Goal: Information Seeking & Learning: Check status

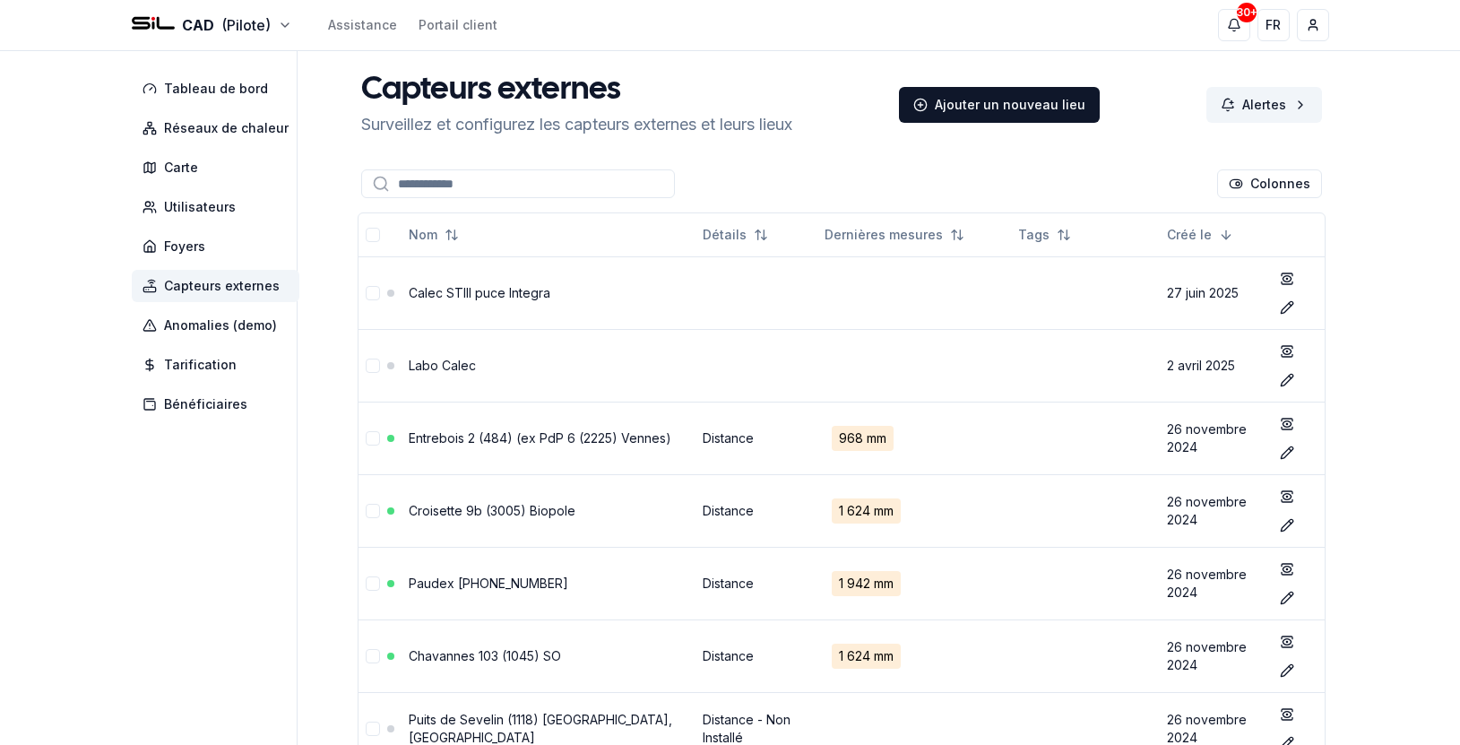
scroll to position [696, 0]
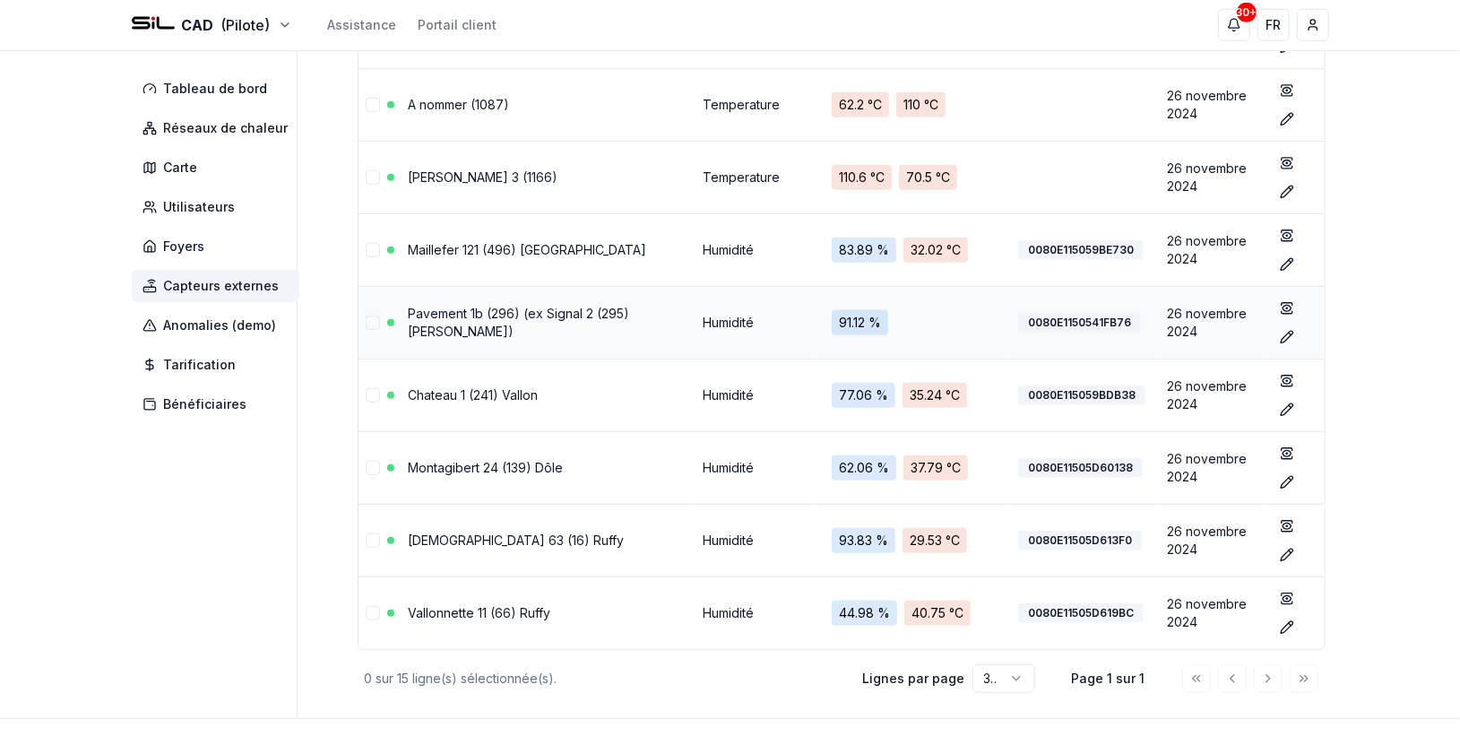
click at [582, 317] on link "Pavement 1b (296) (ex Signal 2 (295) [PERSON_NAME])" at bounding box center [519, 322] width 221 height 33
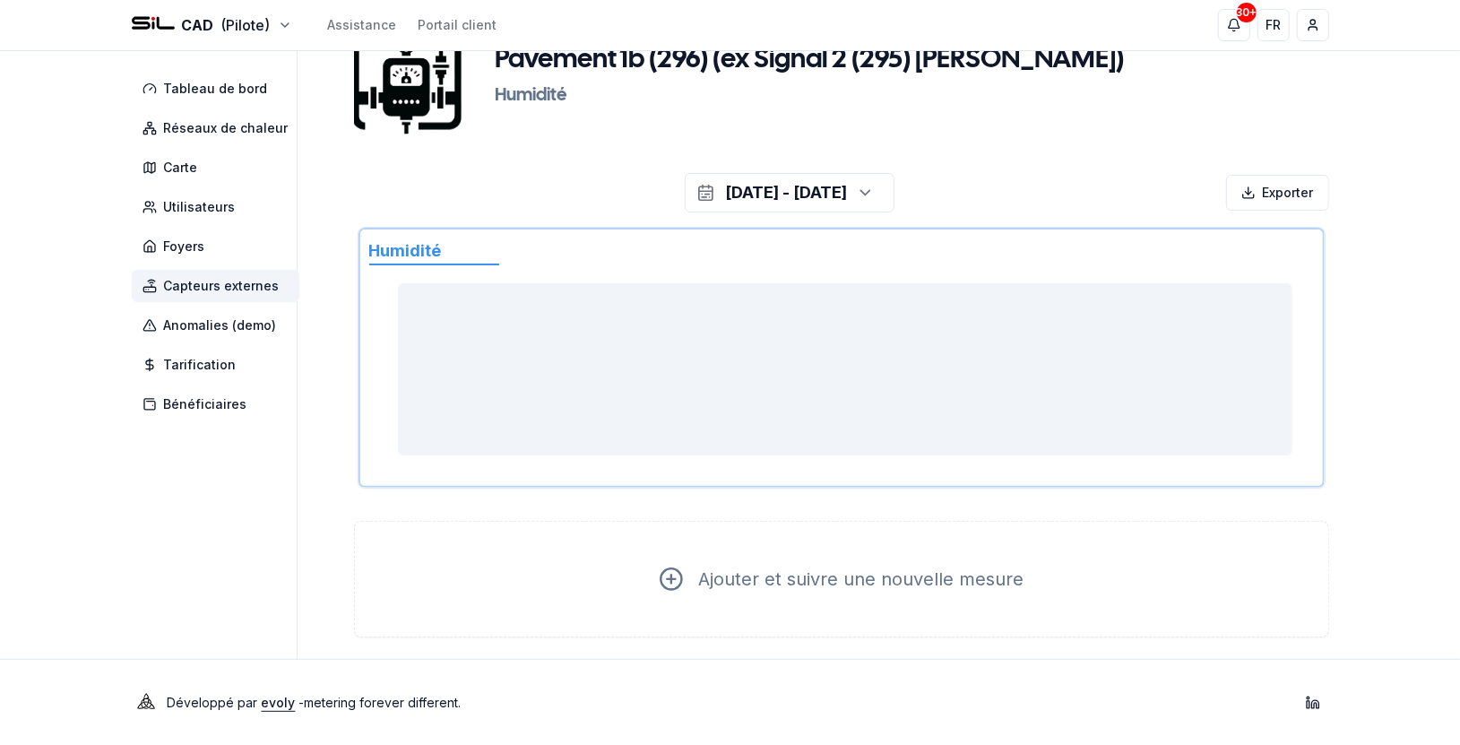
scroll to position [93, 0]
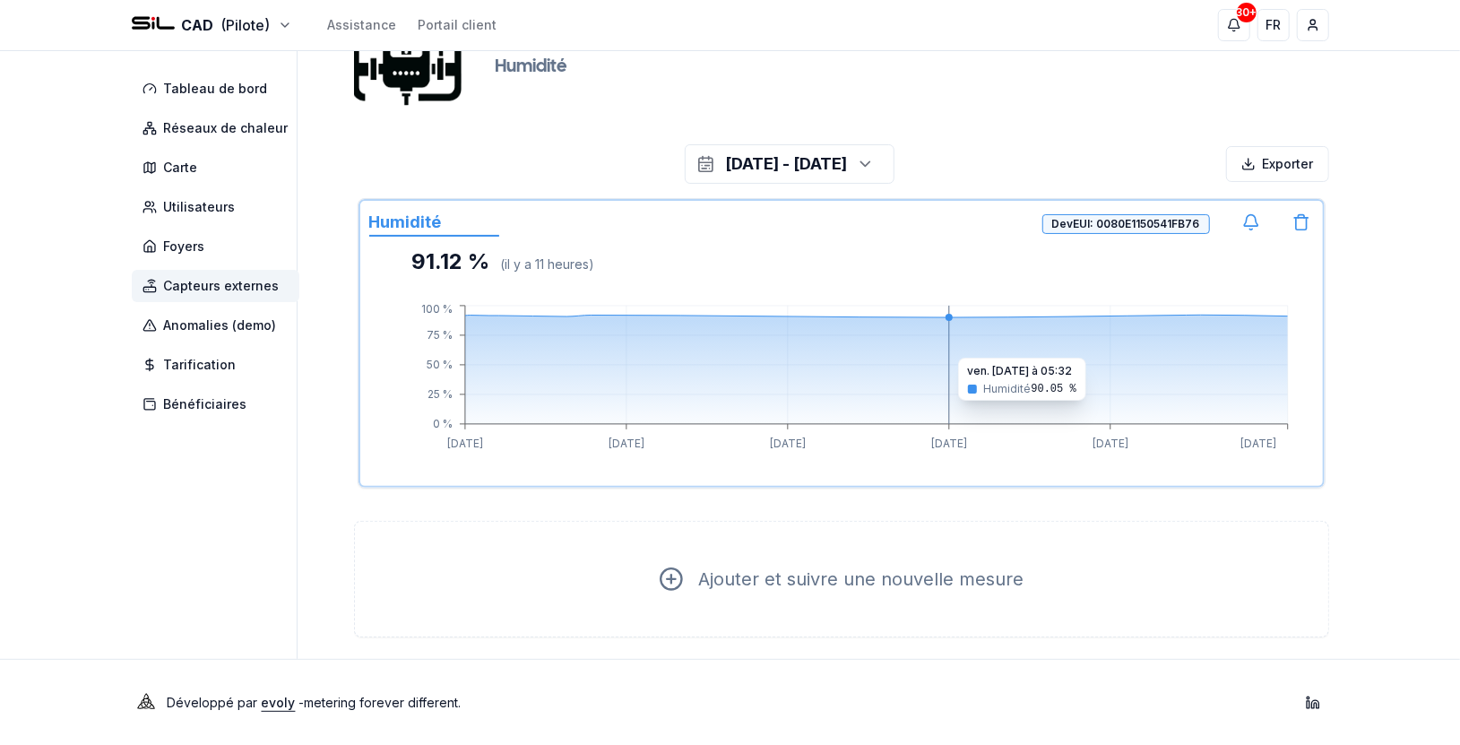
drag, startPoint x: 1036, startPoint y: 347, endPoint x: 1054, endPoint y: 349, distance: 18.0
click at [1054, 349] on icon at bounding box center [876, 369] width 823 height 109
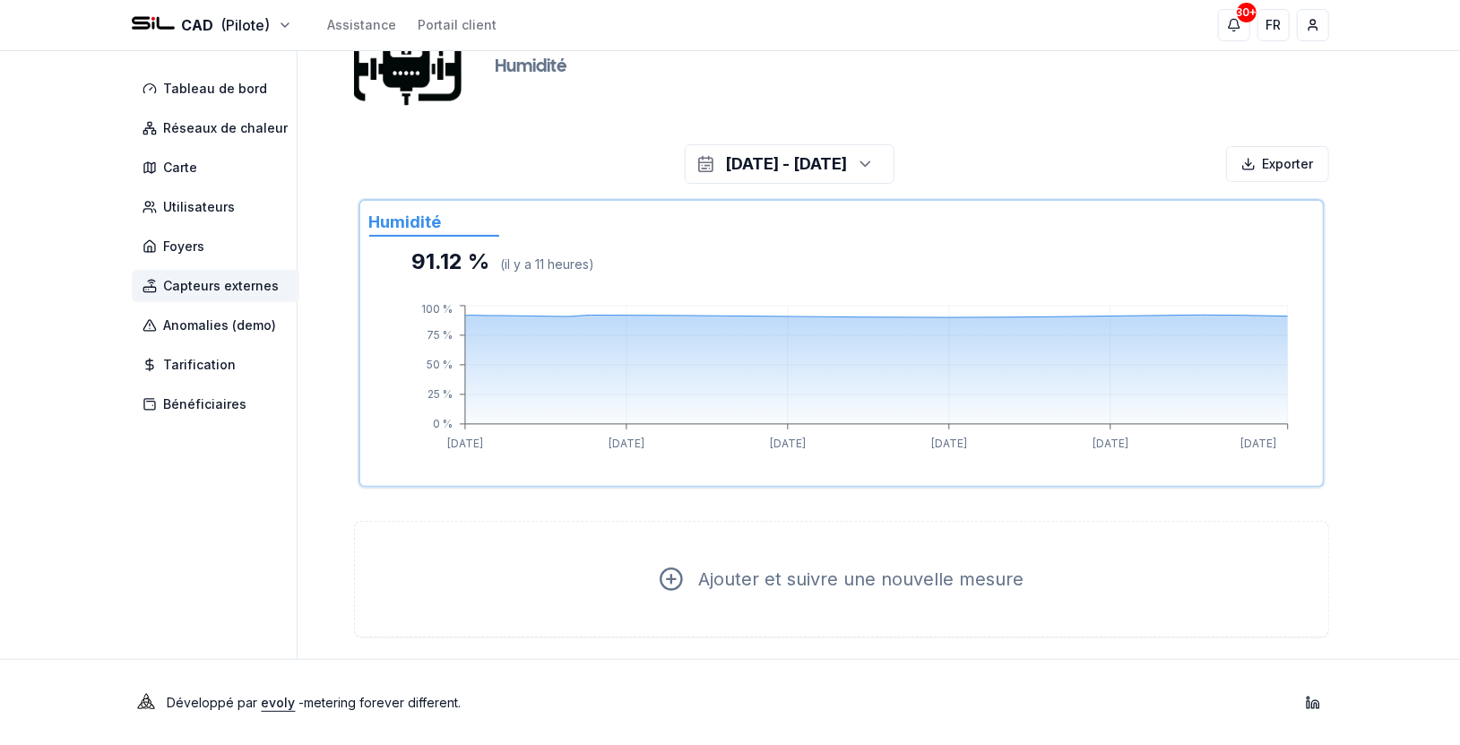
click at [194, 301] on span "Capteurs externes" at bounding box center [216, 286] width 168 height 32
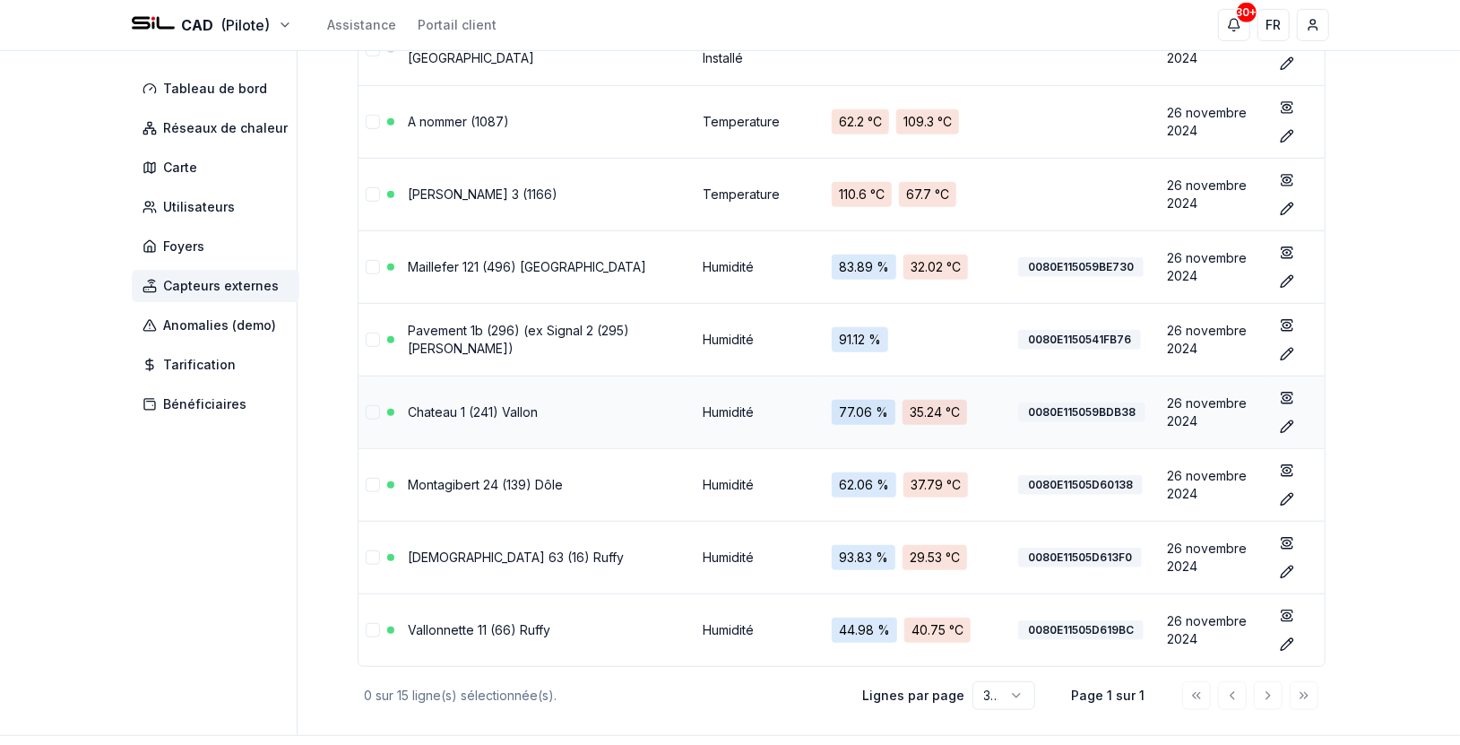
scroll to position [754, 0]
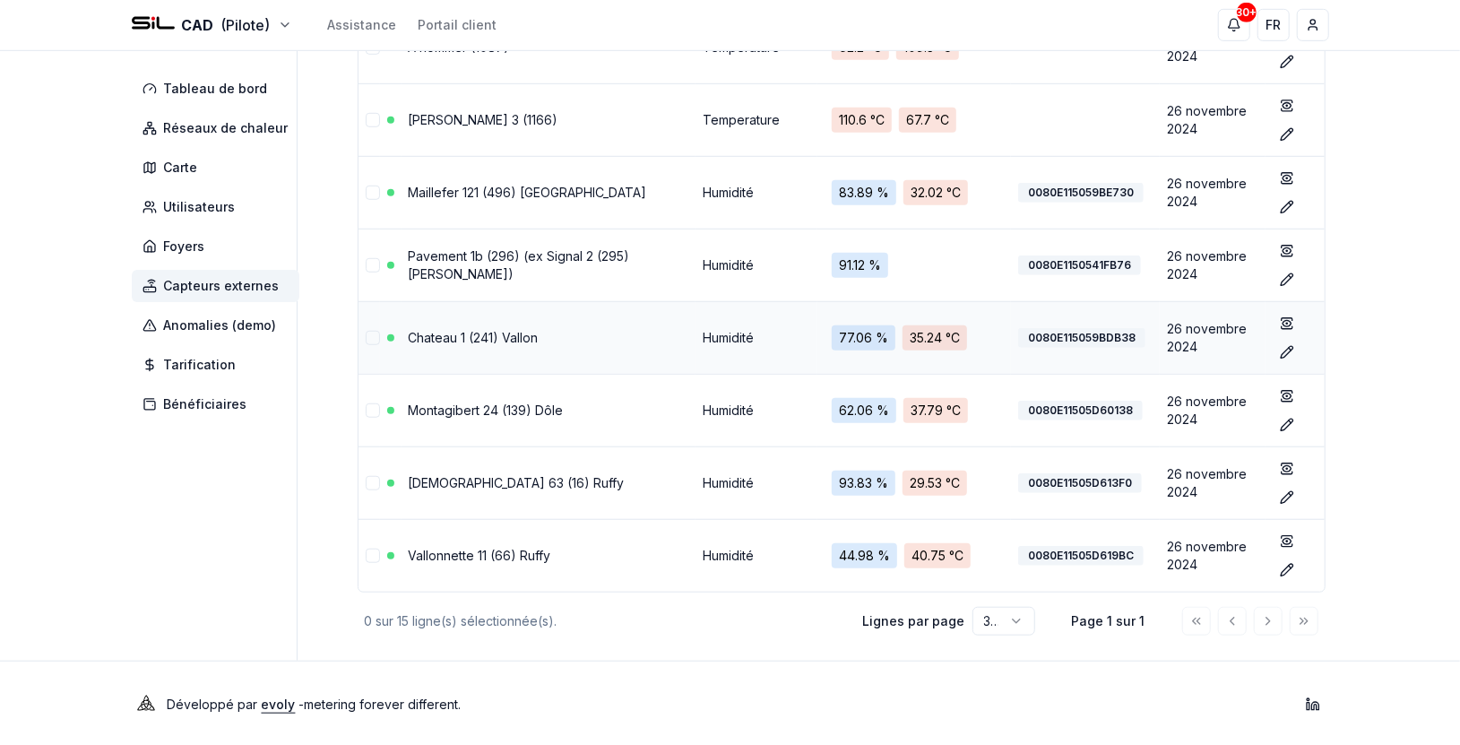
click at [508, 334] on link "Chateau 1 (241) Vallon" at bounding box center [474, 337] width 130 height 15
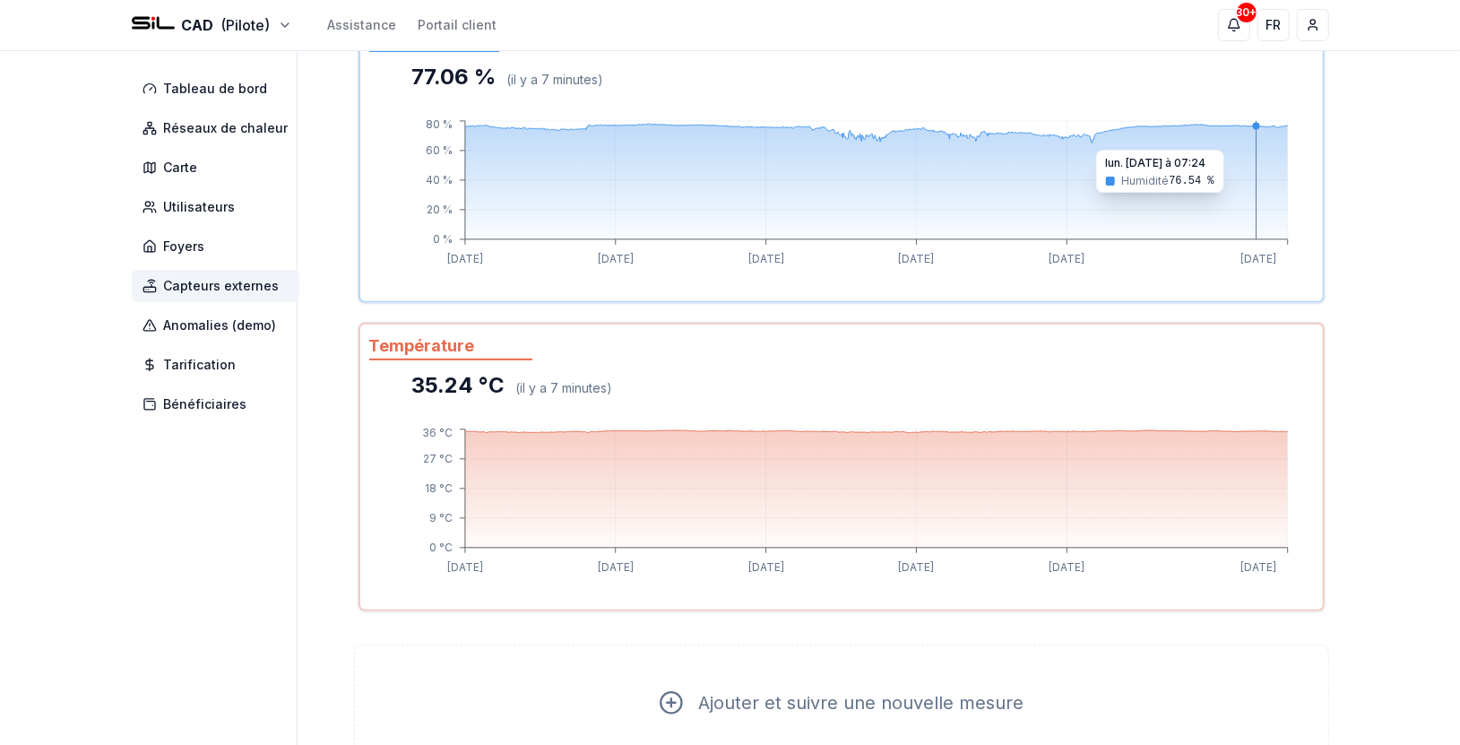
scroll to position [202, 0]
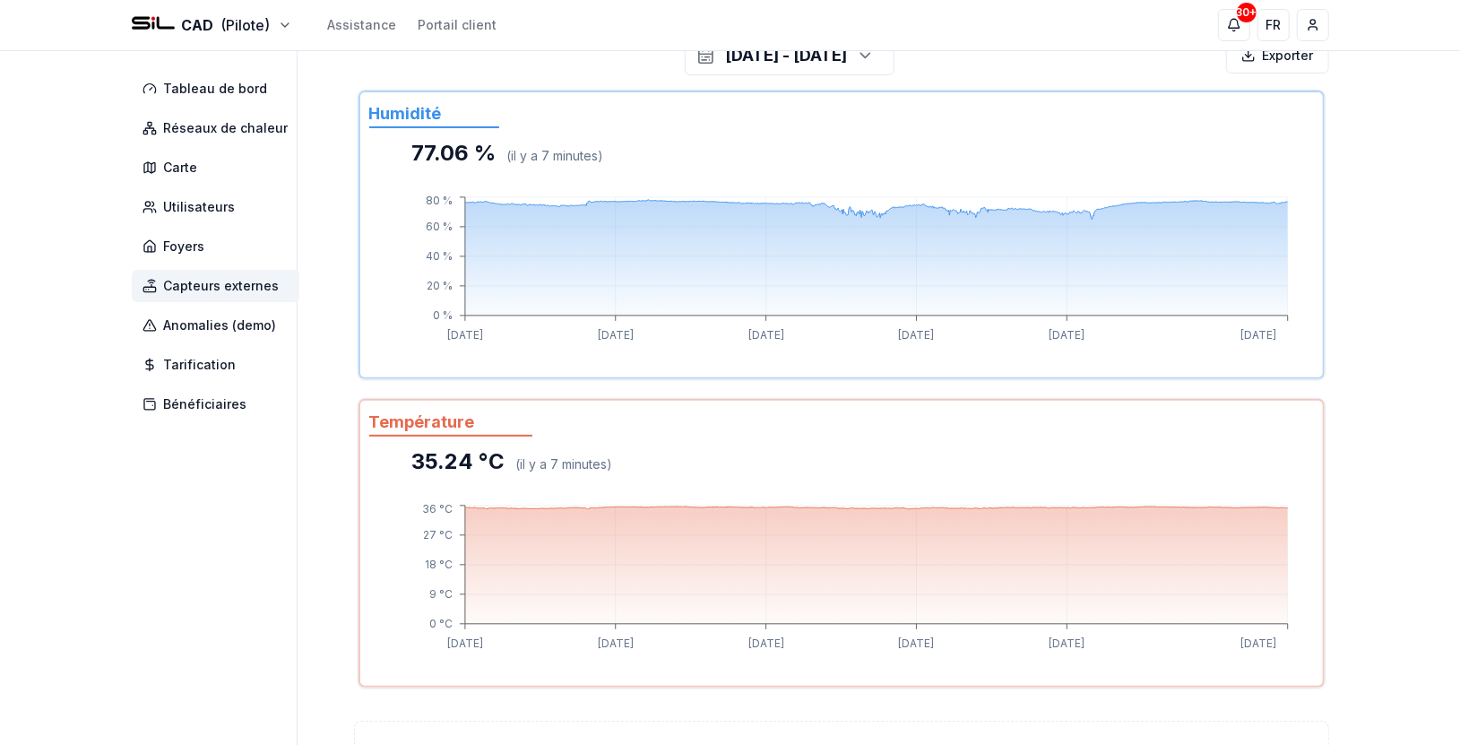
click at [250, 293] on span "Capteurs externes" at bounding box center [222, 286] width 116 height 18
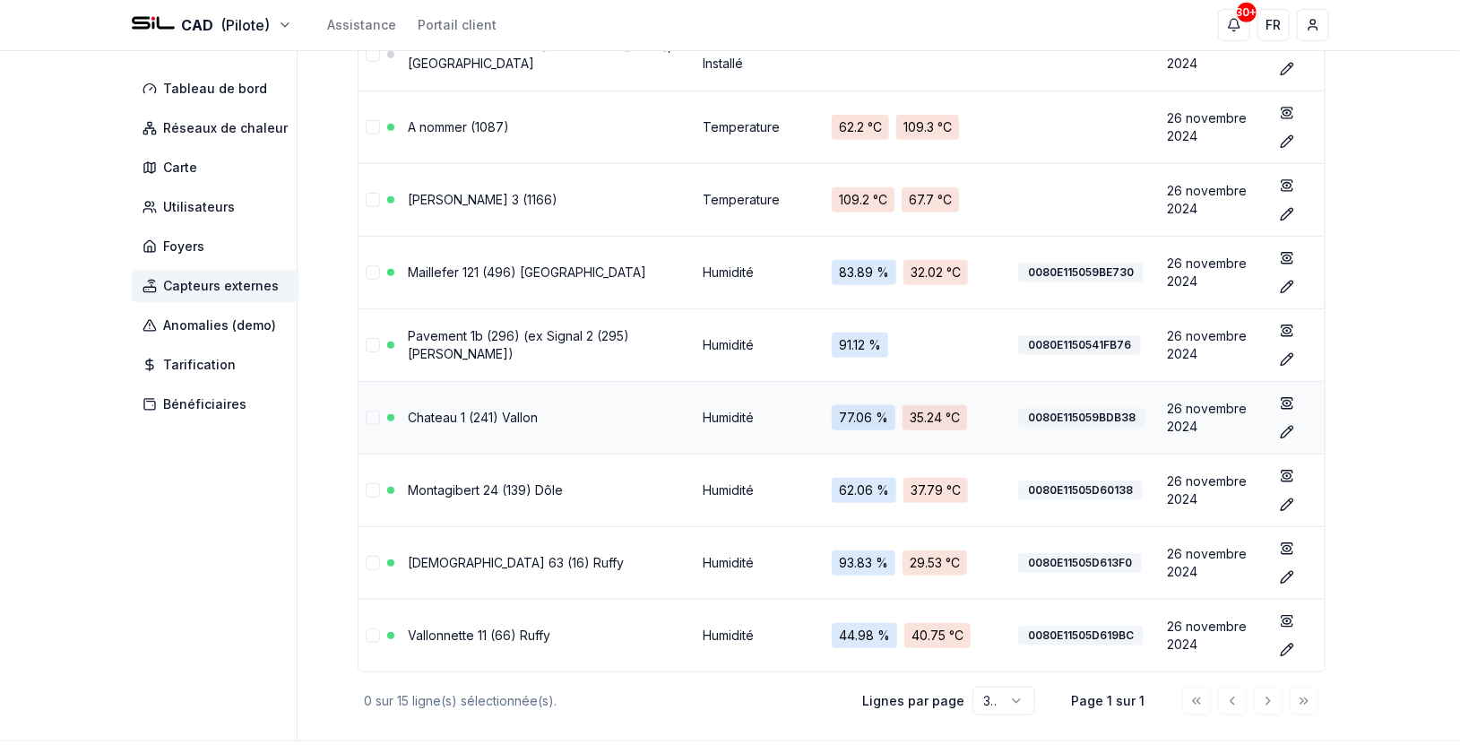
scroll to position [696, 0]
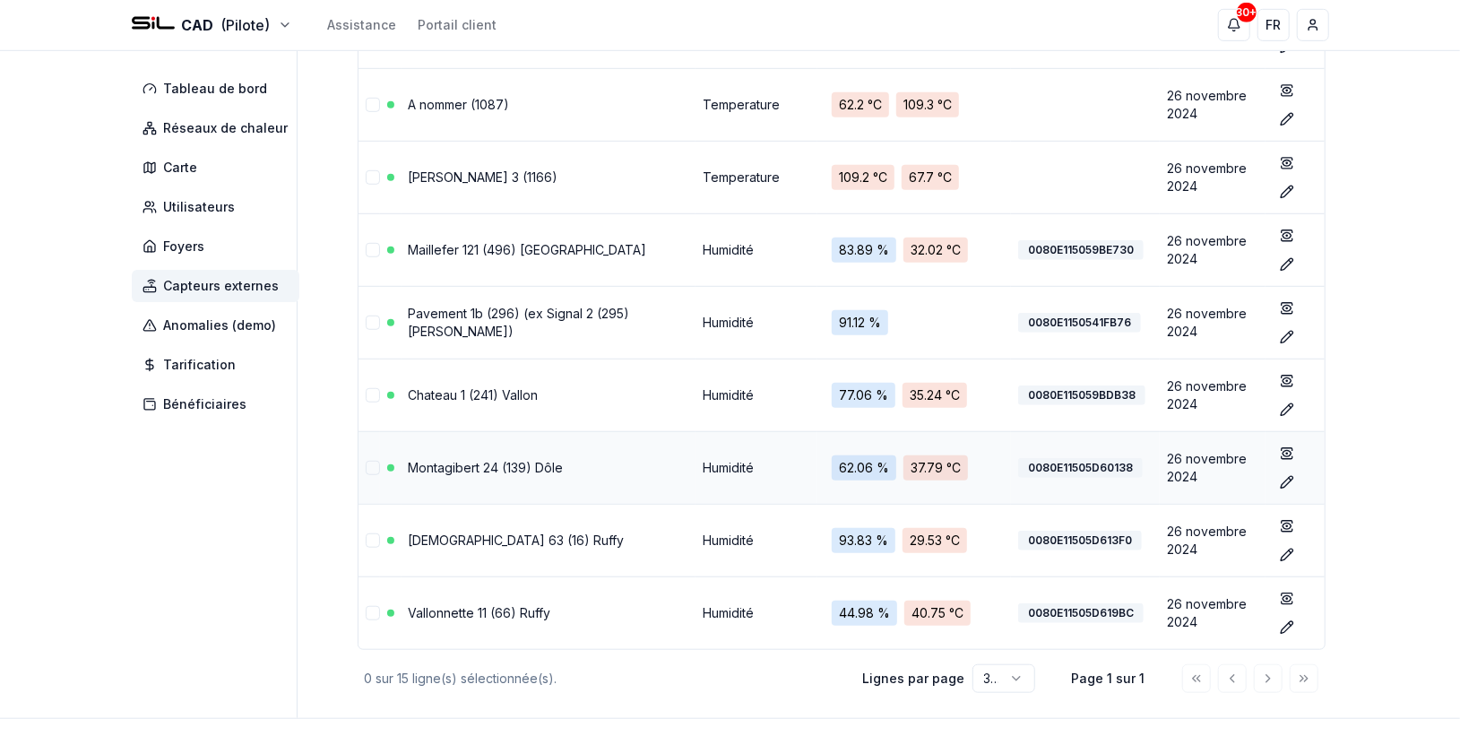
click at [518, 464] on link "Montagibert 24 (139) Dôle" at bounding box center [486, 467] width 155 height 15
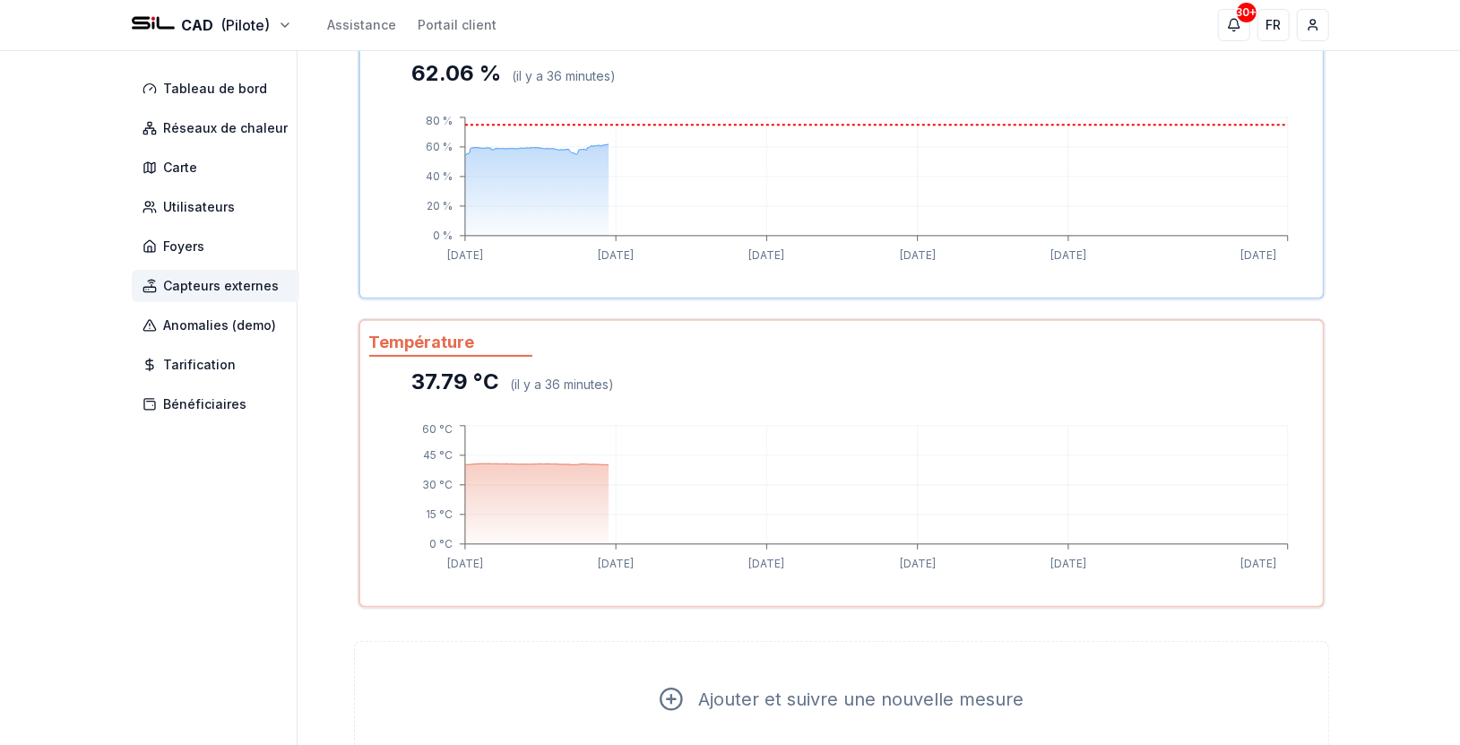
scroll to position [202, 0]
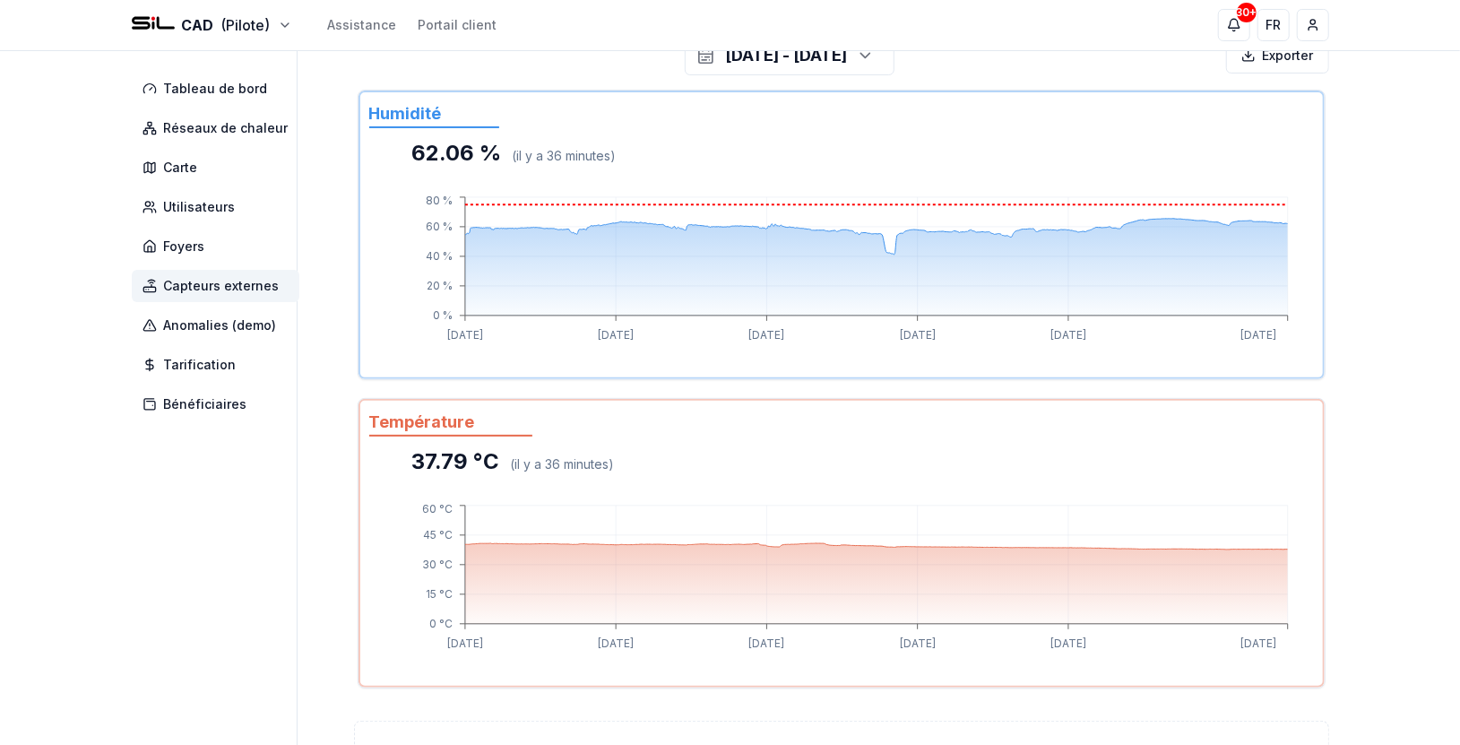
click at [251, 281] on span "Capteurs externes" at bounding box center [222, 286] width 116 height 18
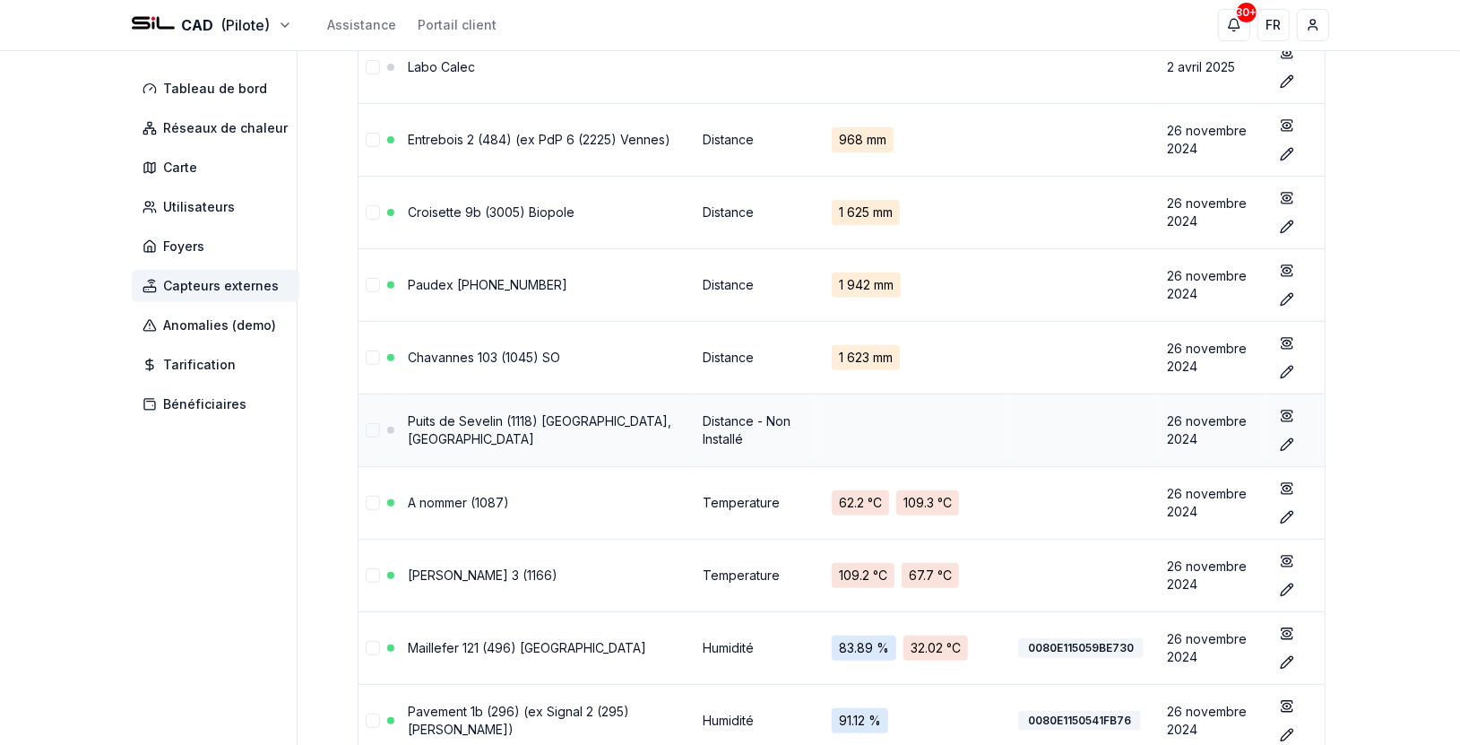
scroll to position [696, 0]
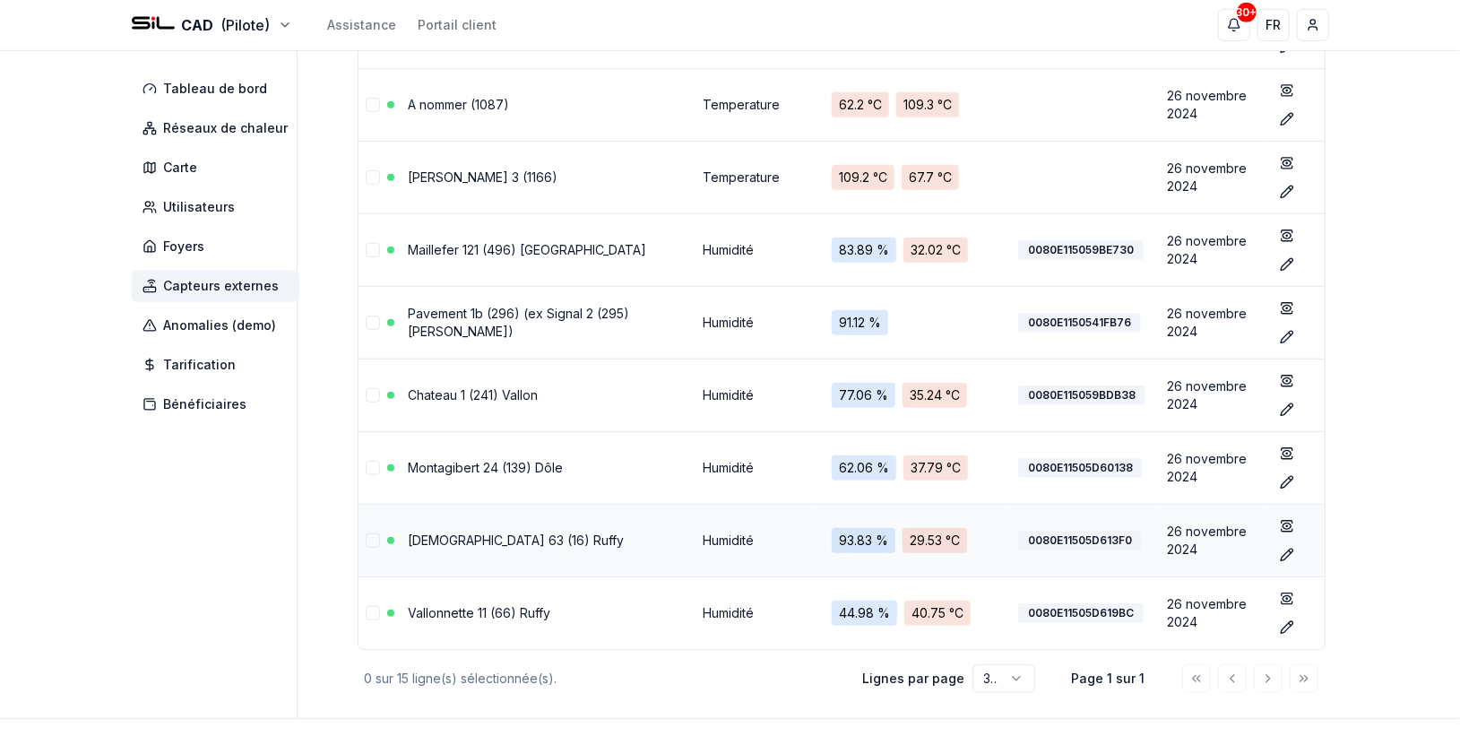
click at [517, 537] on link "[DEMOGRAPHIC_DATA] 63 (16) Ruffy" at bounding box center [517, 539] width 216 height 15
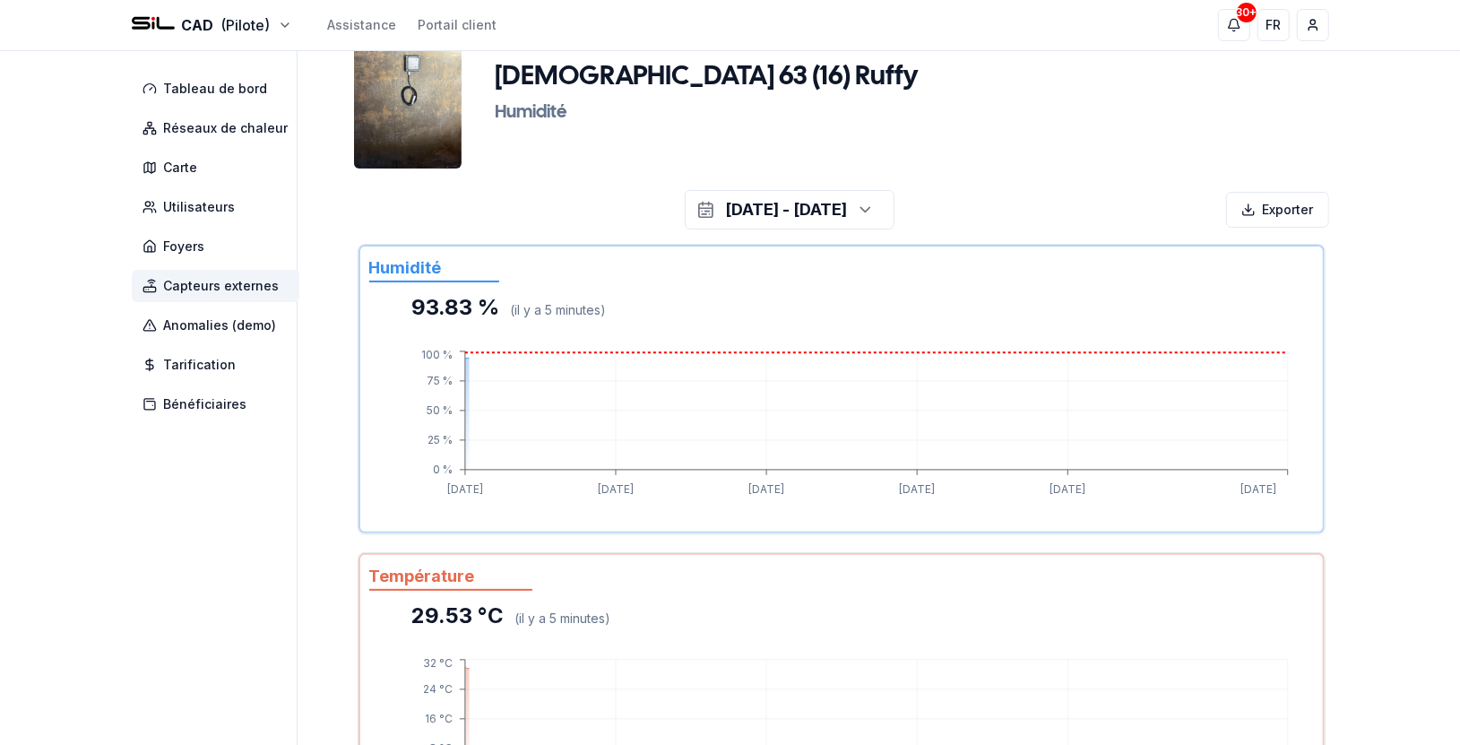
scroll to position [45, 0]
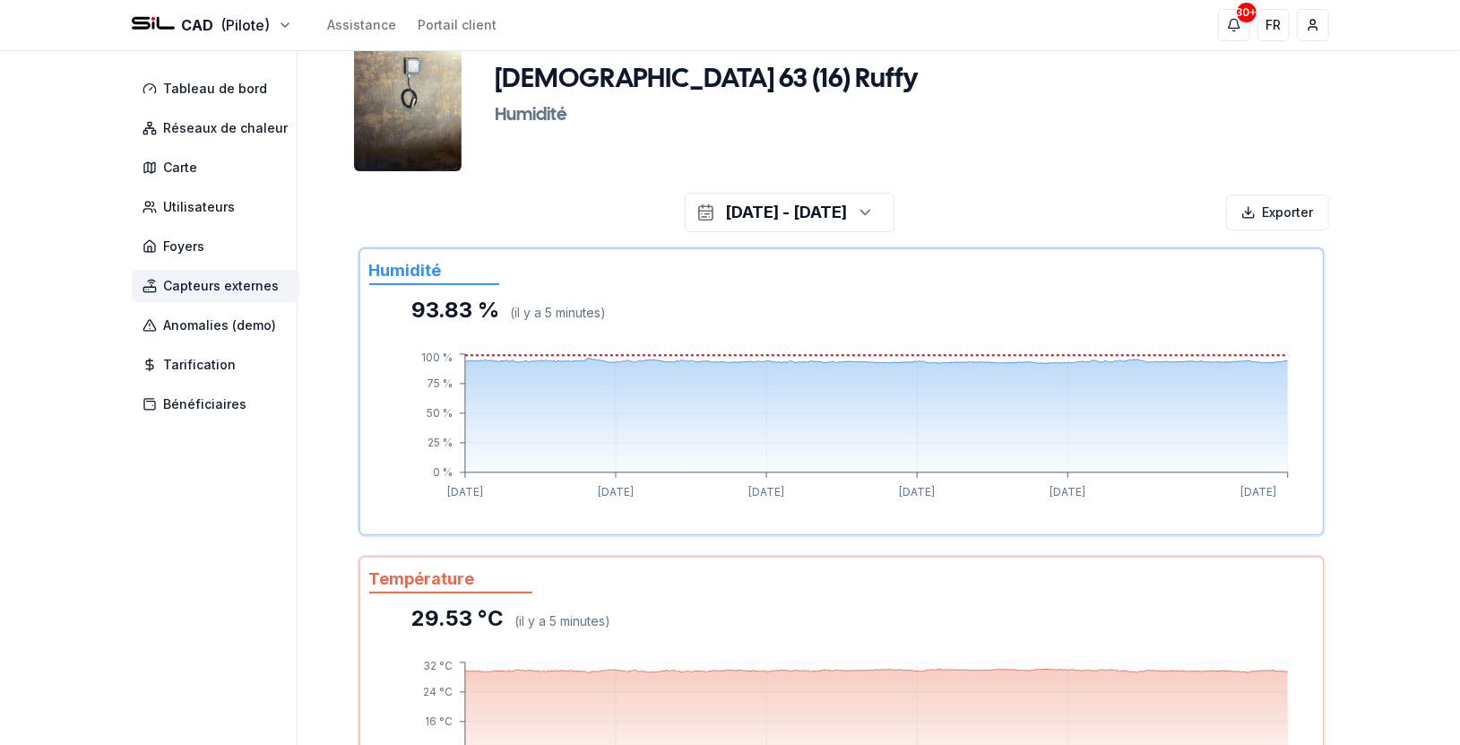
click at [253, 287] on span "Capteurs externes" at bounding box center [222, 286] width 116 height 18
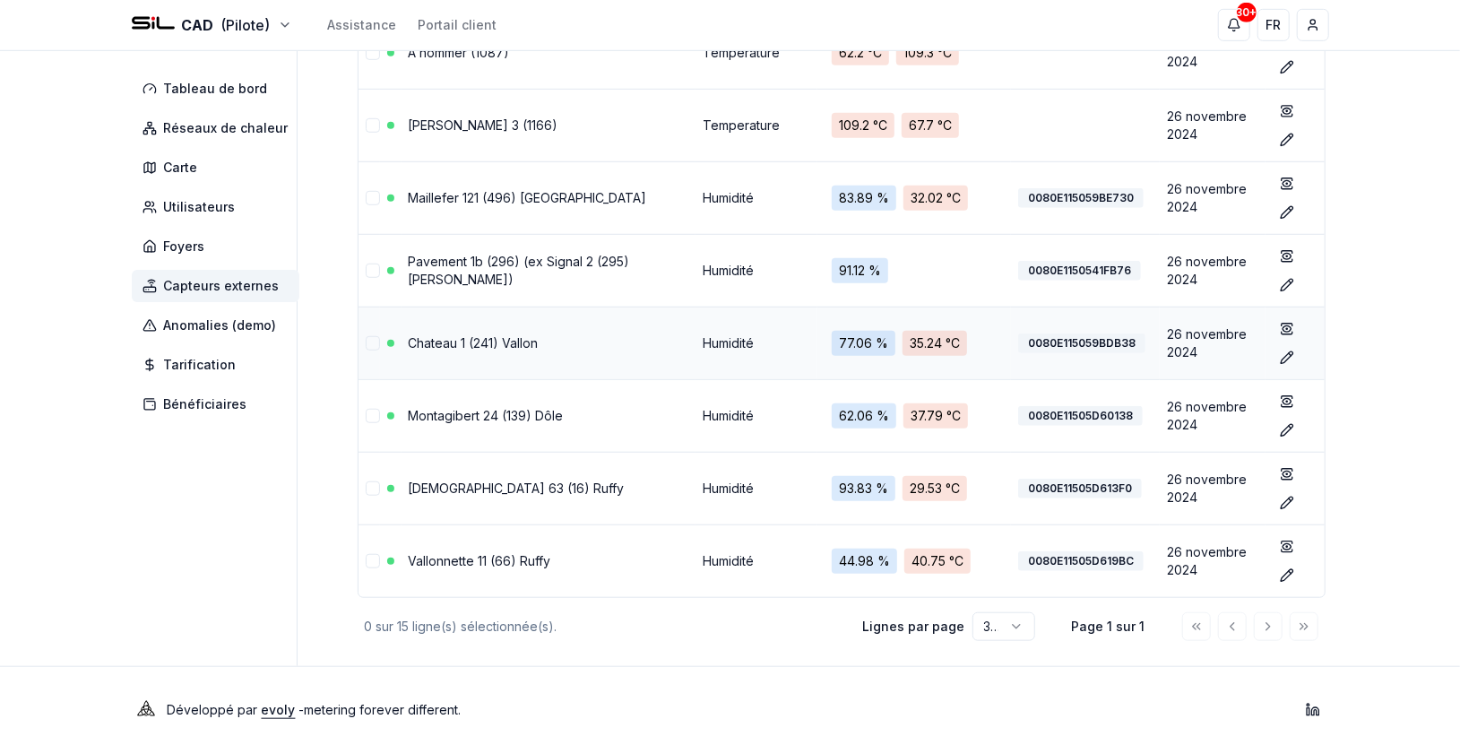
scroll to position [754, 0]
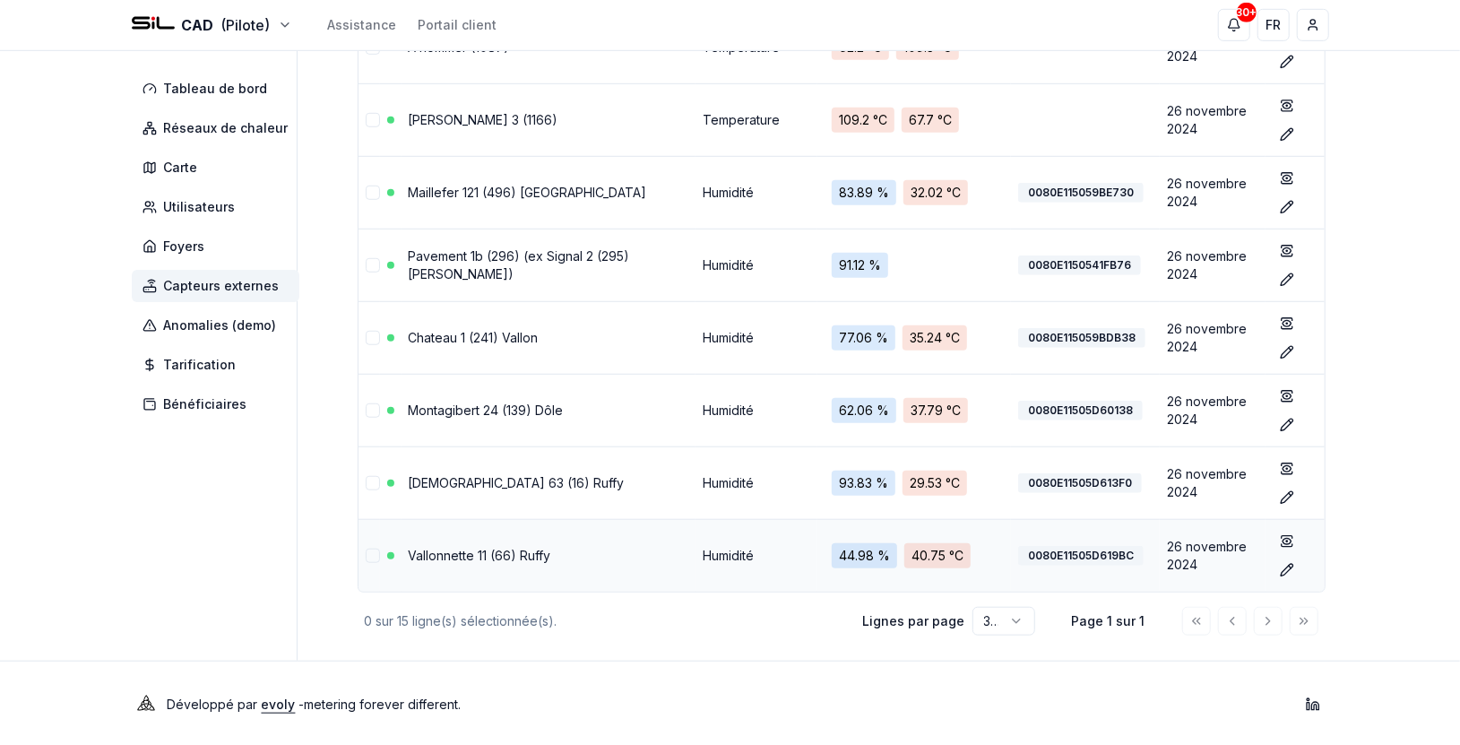
click at [453, 548] on link "Vallonnette 11 (66) Ruffy" at bounding box center [480, 555] width 142 height 15
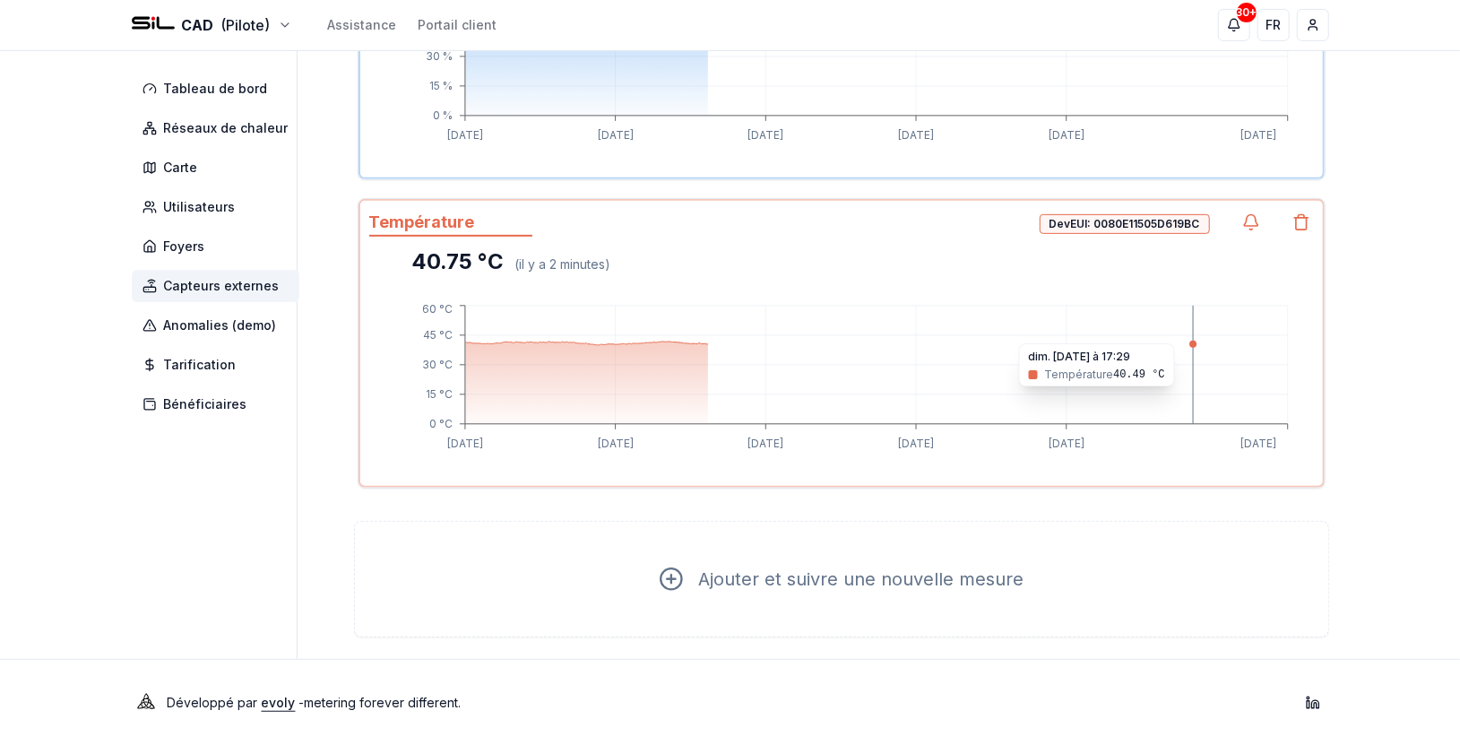
scroll to position [3, 0]
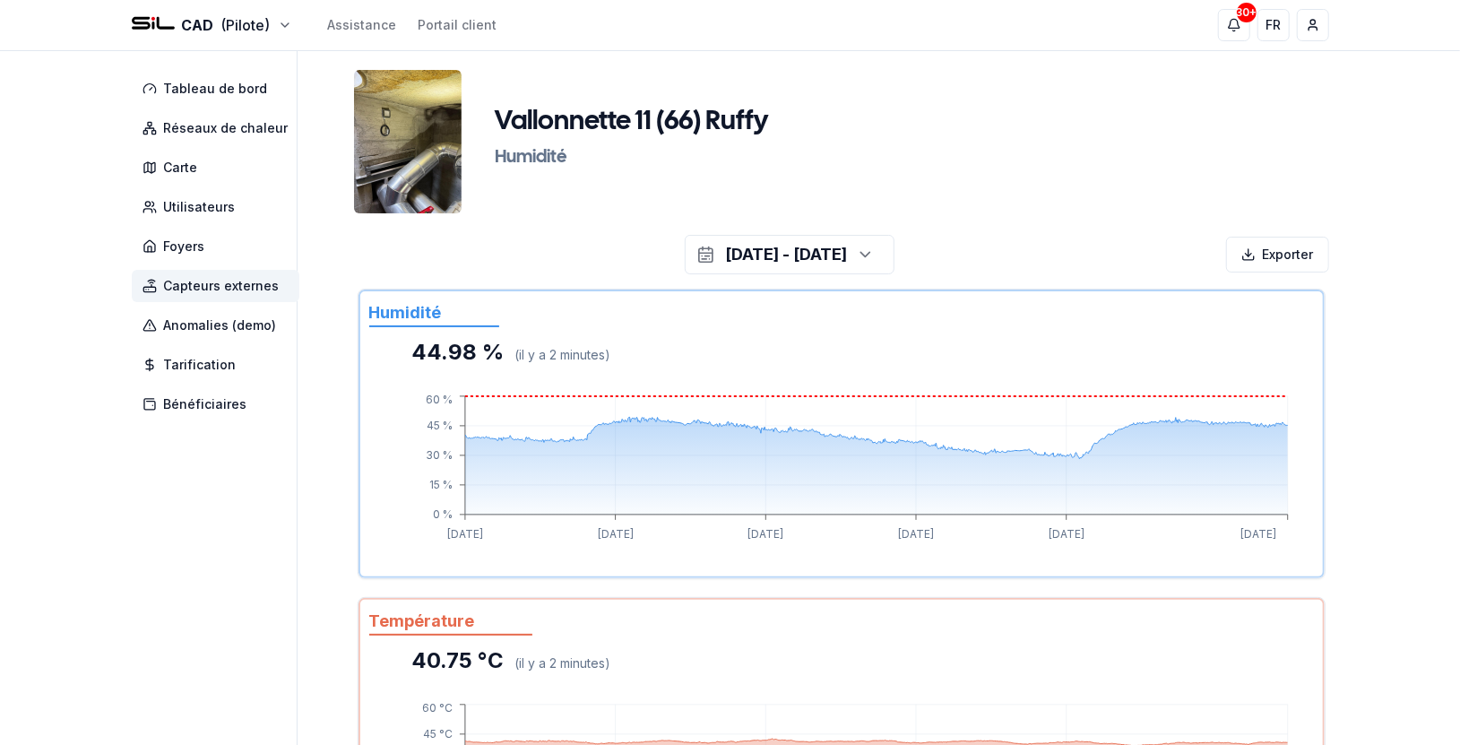
click at [207, 287] on span "Capteurs externes" at bounding box center [222, 286] width 116 height 18
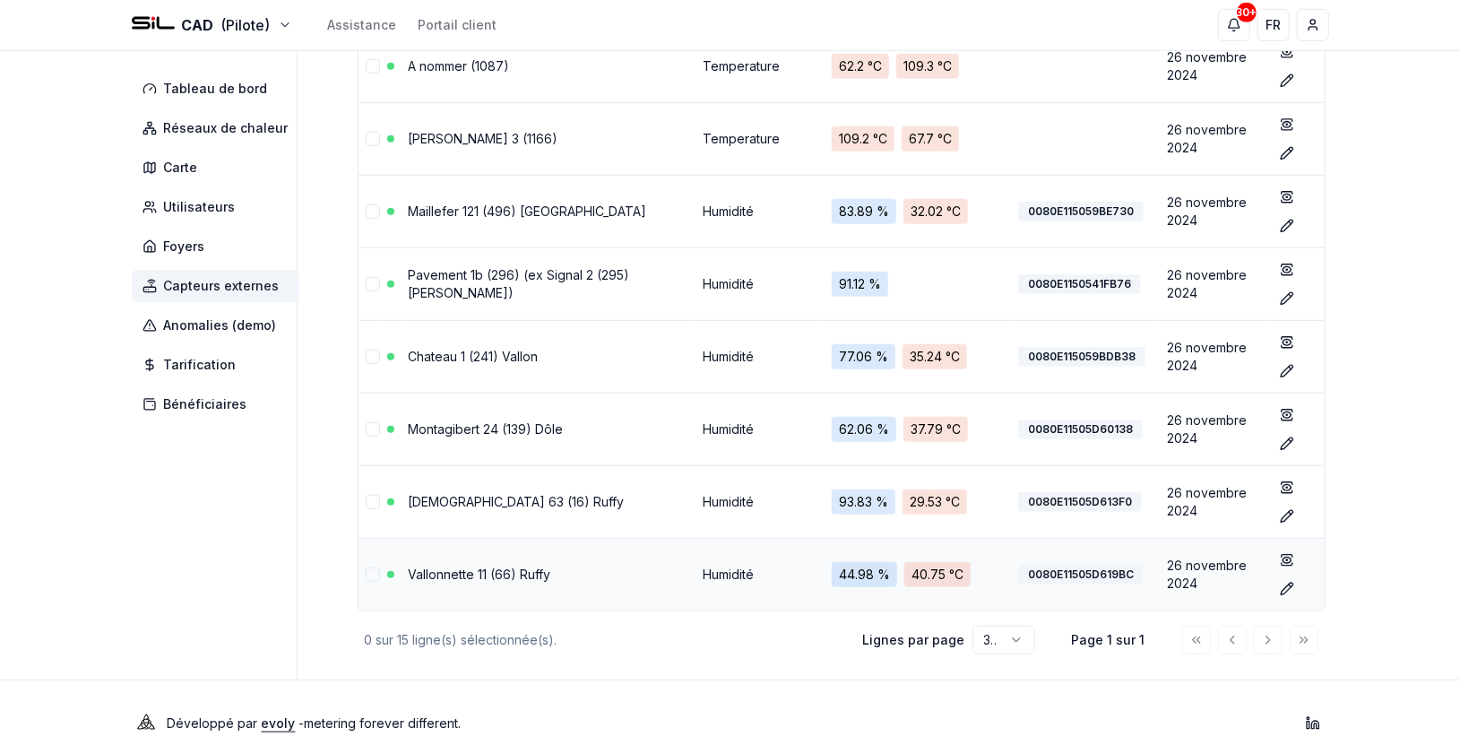
scroll to position [754, 0]
